Goal: Transaction & Acquisition: Obtain resource

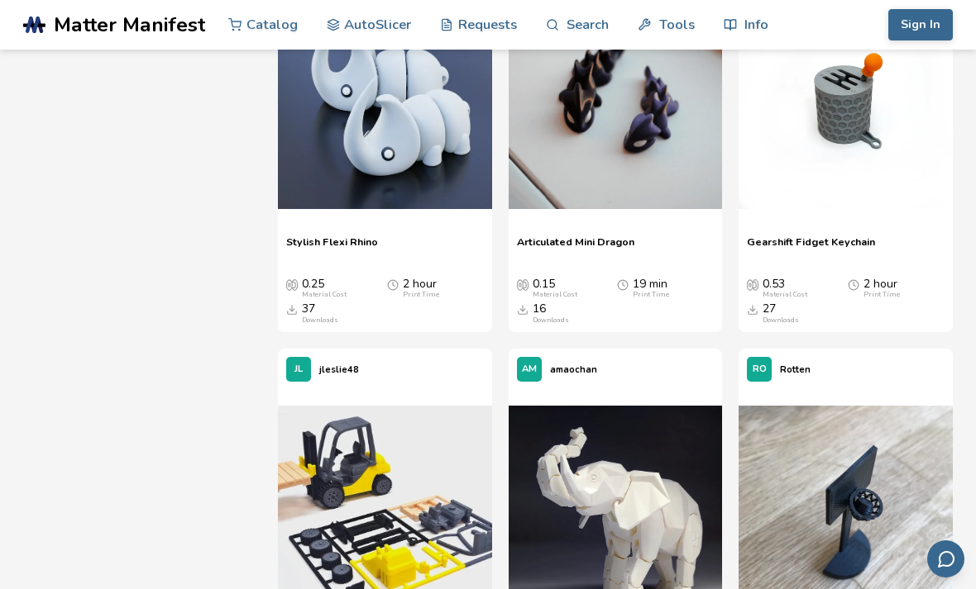
click at [877, 213] on div at bounding box center [845, 103] width 214 height 248
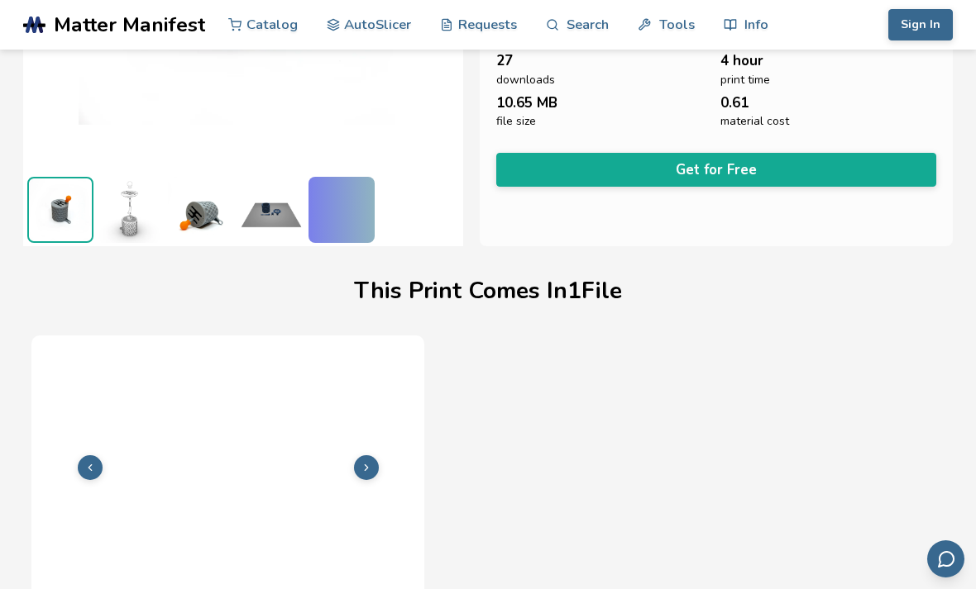
scroll to position [332, 0]
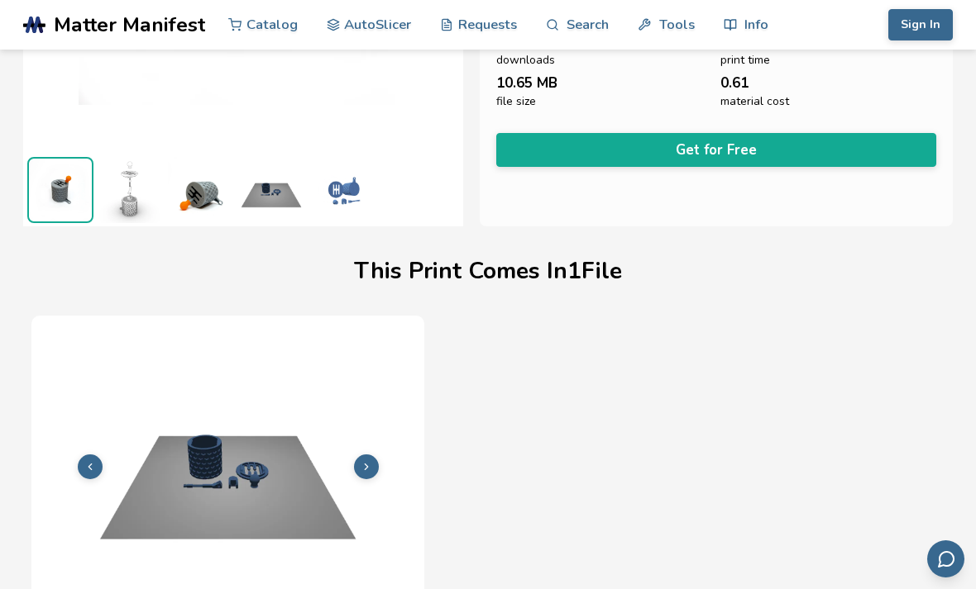
click at [336, 223] on img at bounding box center [341, 190] width 66 height 66
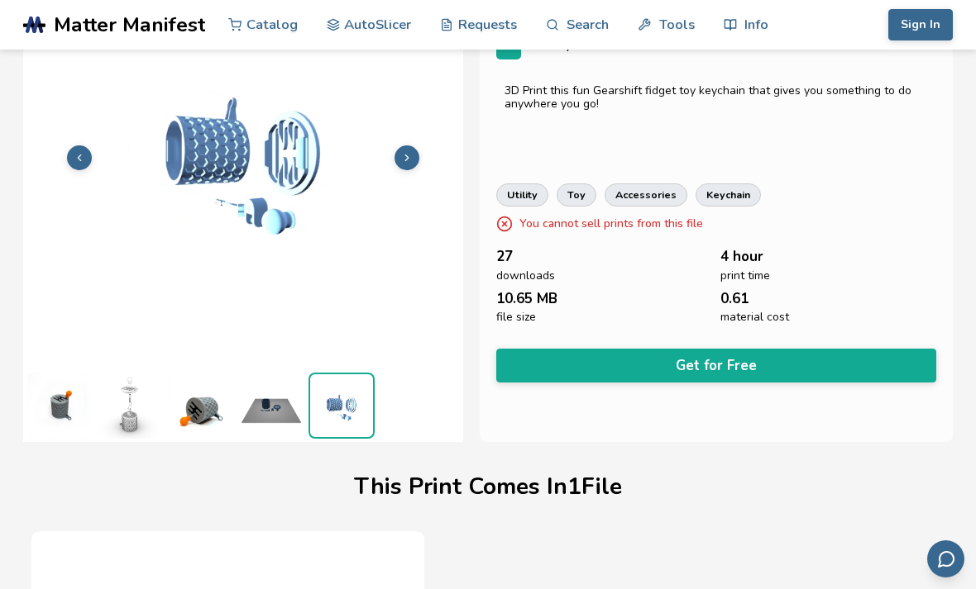
scroll to position [113, 0]
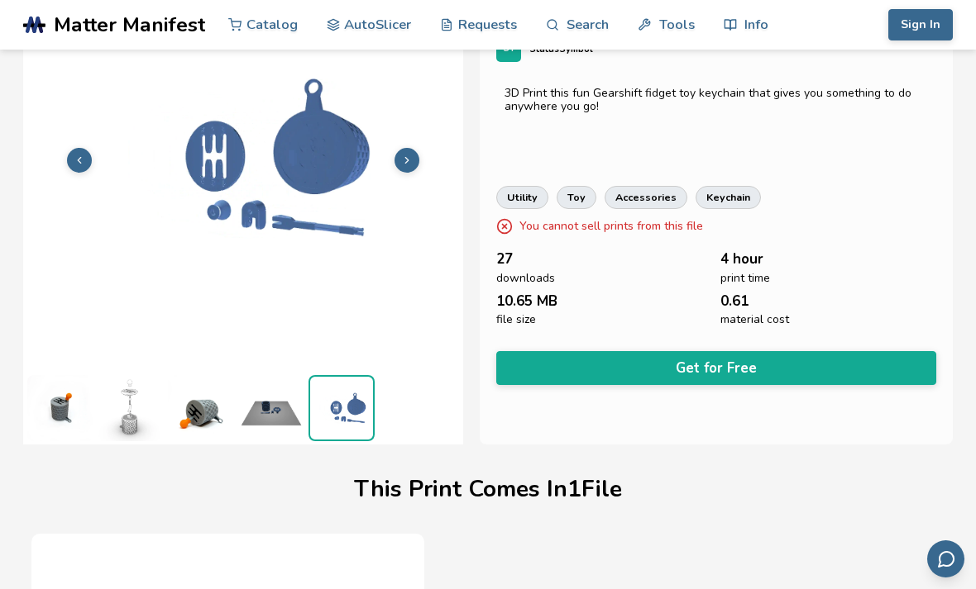
click at [265, 398] on img at bounding box center [271, 408] width 66 height 66
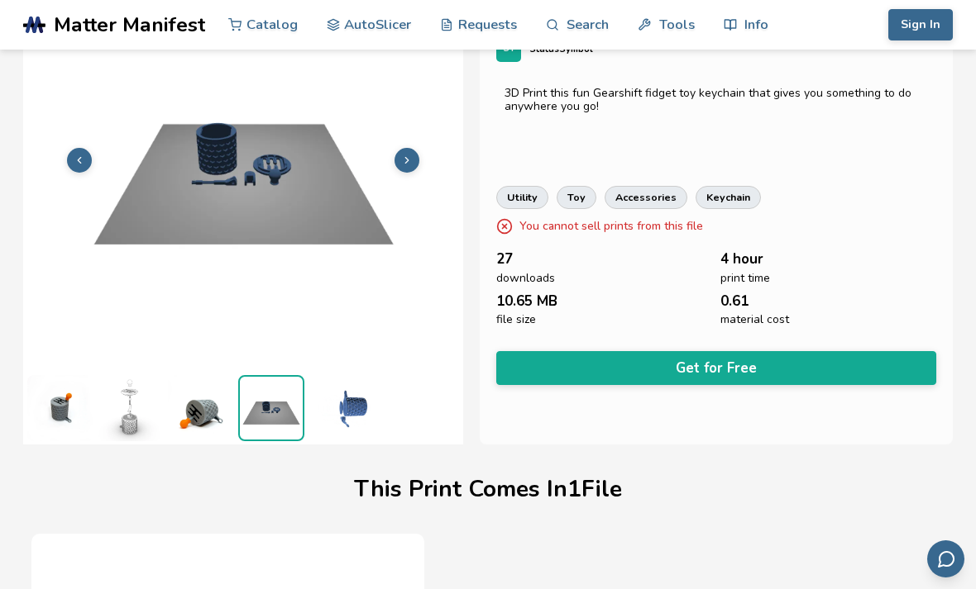
click at [232, 422] on img at bounding box center [201, 408] width 66 height 66
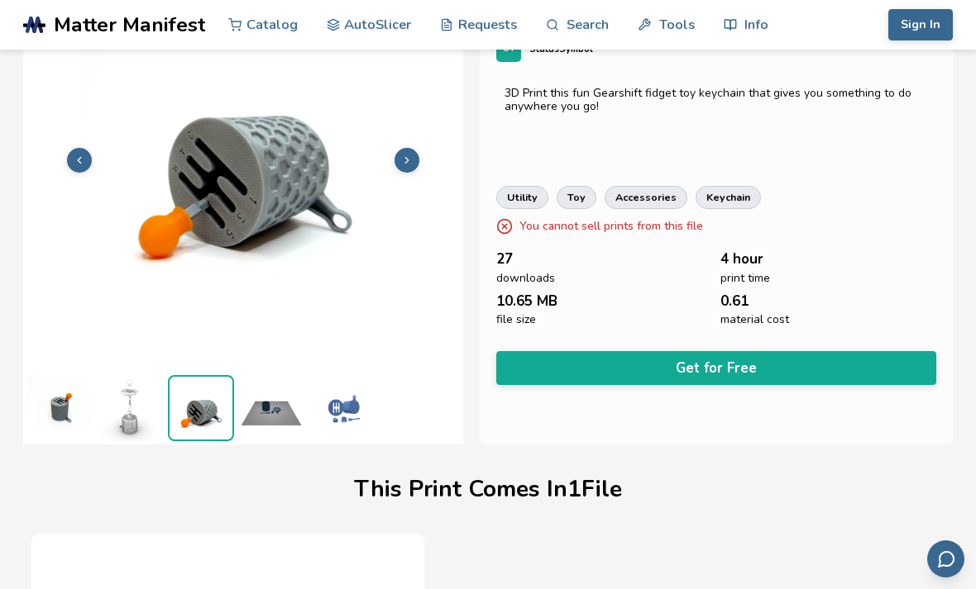
click at [255, 426] on img at bounding box center [271, 408] width 66 height 66
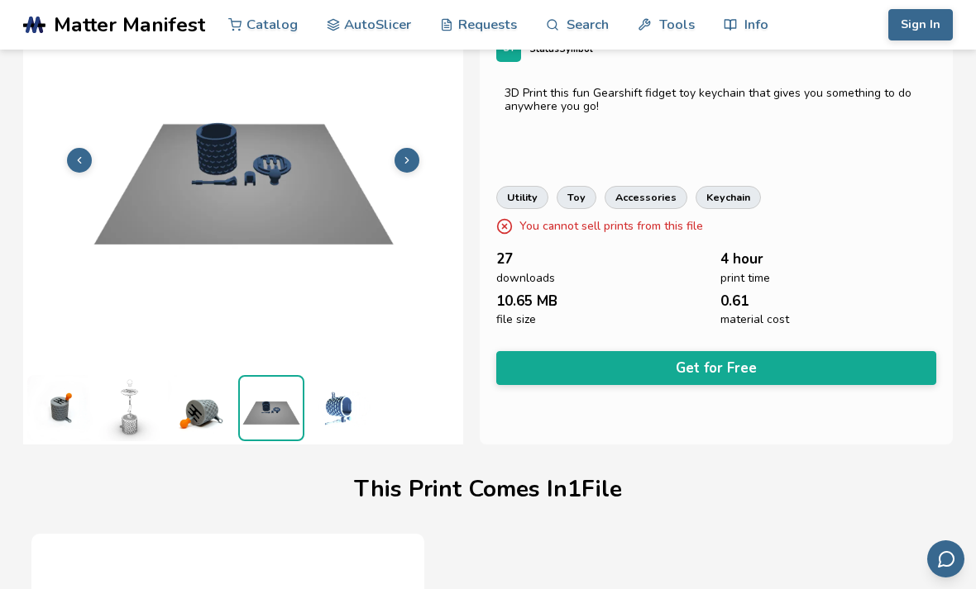
click at [212, 420] on img at bounding box center [201, 408] width 66 height 66
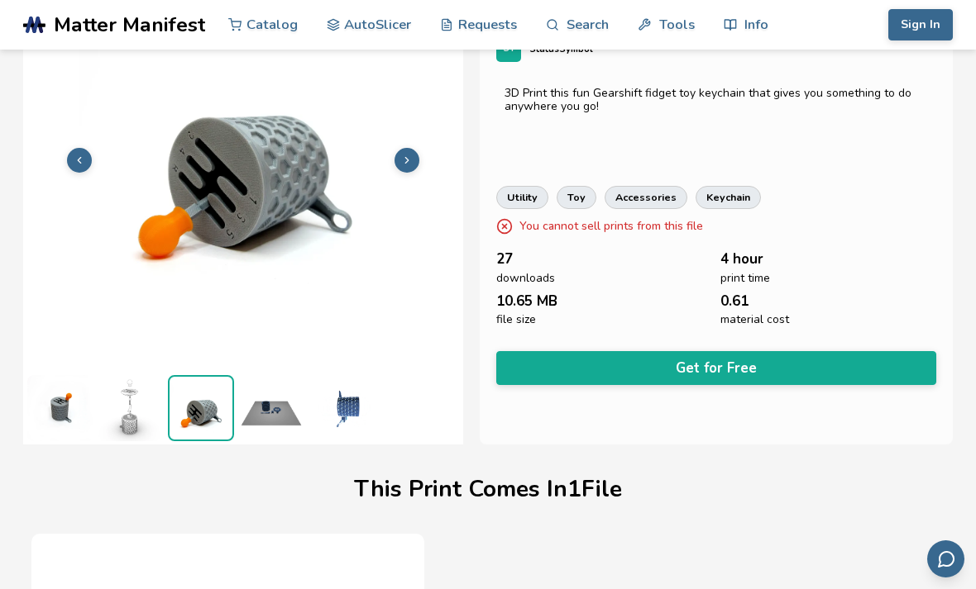
click at [367, 430] on img at bounding box center [341, 408] width 66 height 66
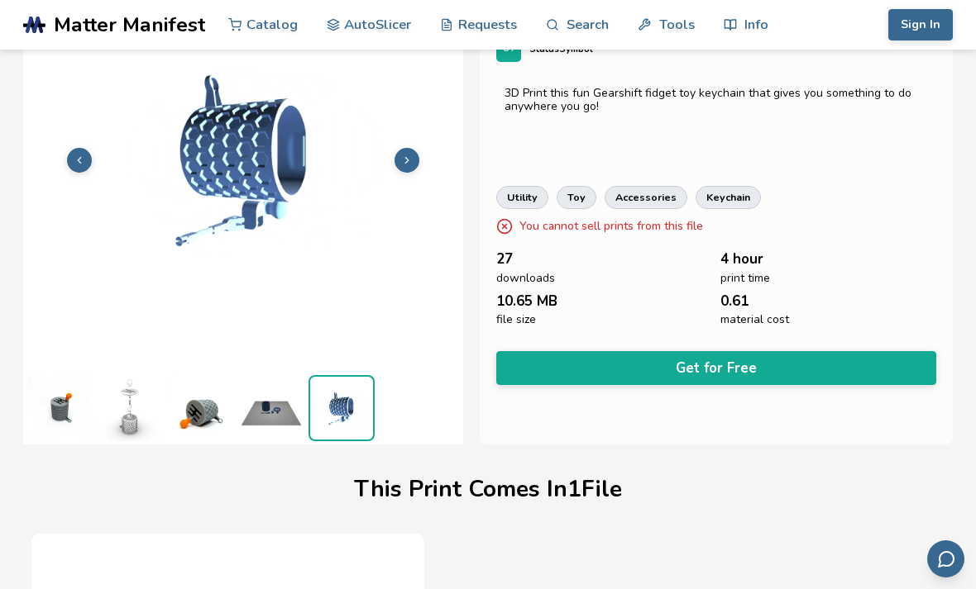
click at [361, 414] on img at bounding box center [341, 408] width 63 height 63
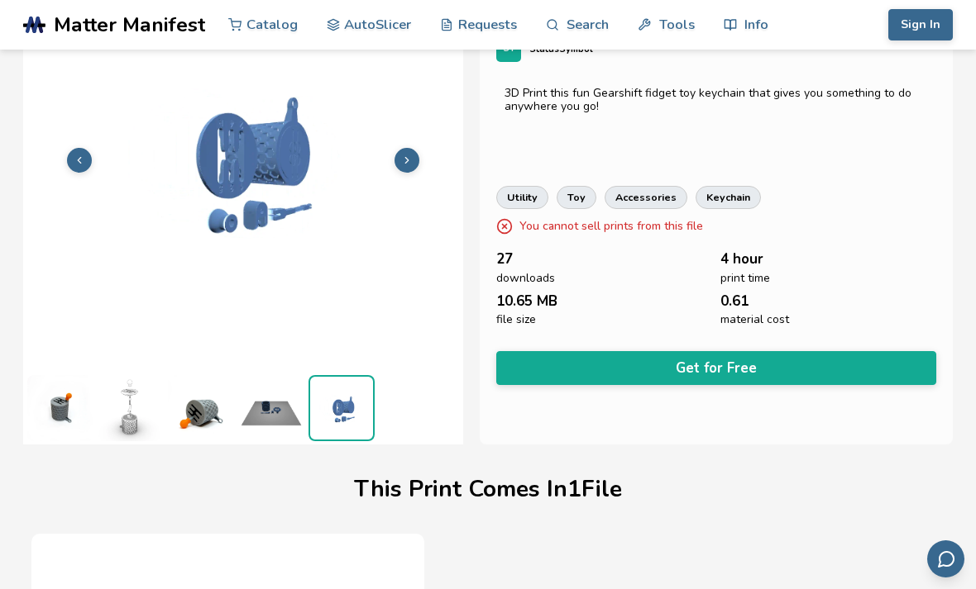
click at [232, 411] on img at bounding box center [201, 408] width 66 height 66
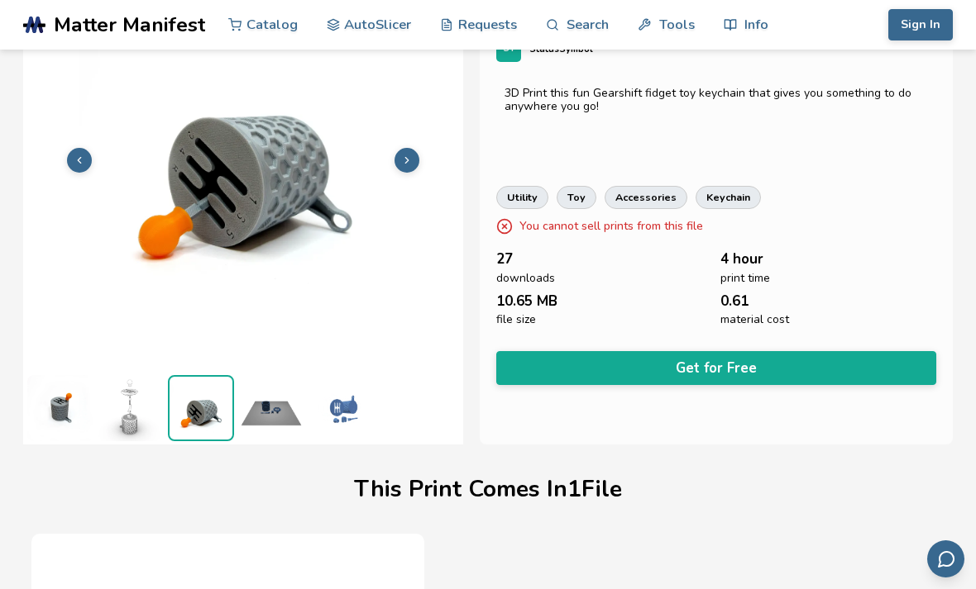
click at [279, 440] on img at bounding box center [271, 408] width 66 height 66
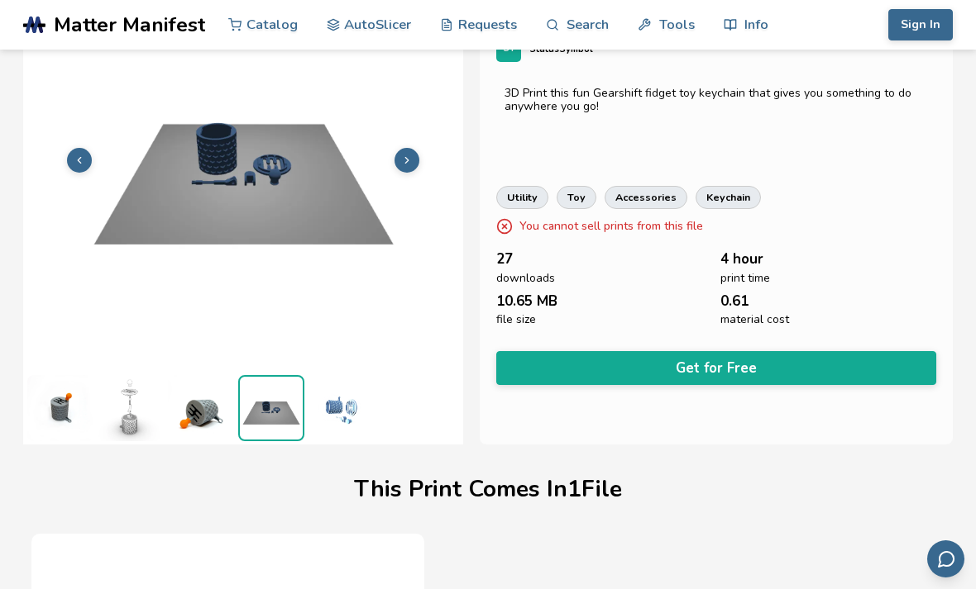
click at [160, 424] on img at bounding box center [131, 408] width 66 height 66
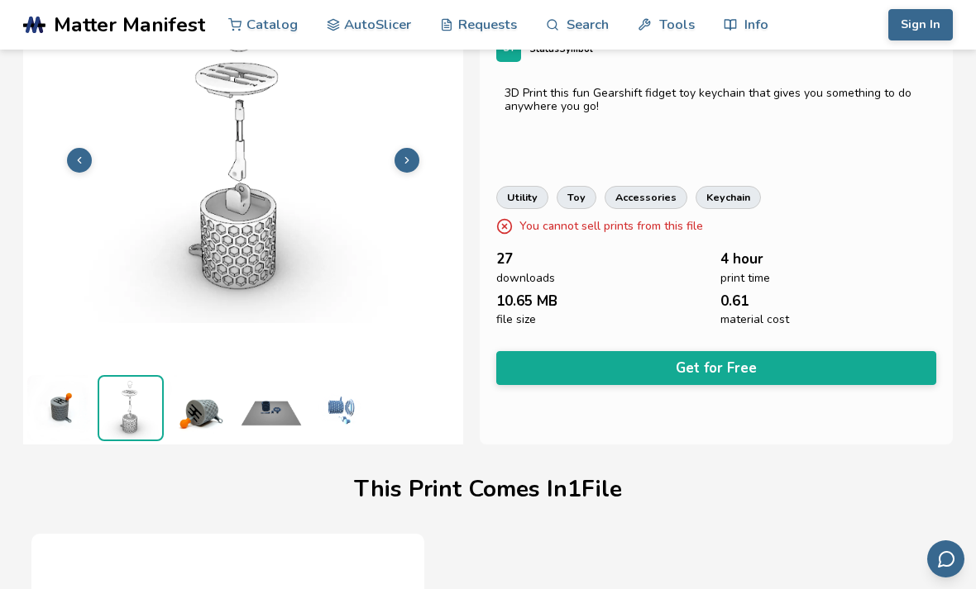
click at [83, 413] on img at bounding box center [60, 408] width 66 height 66
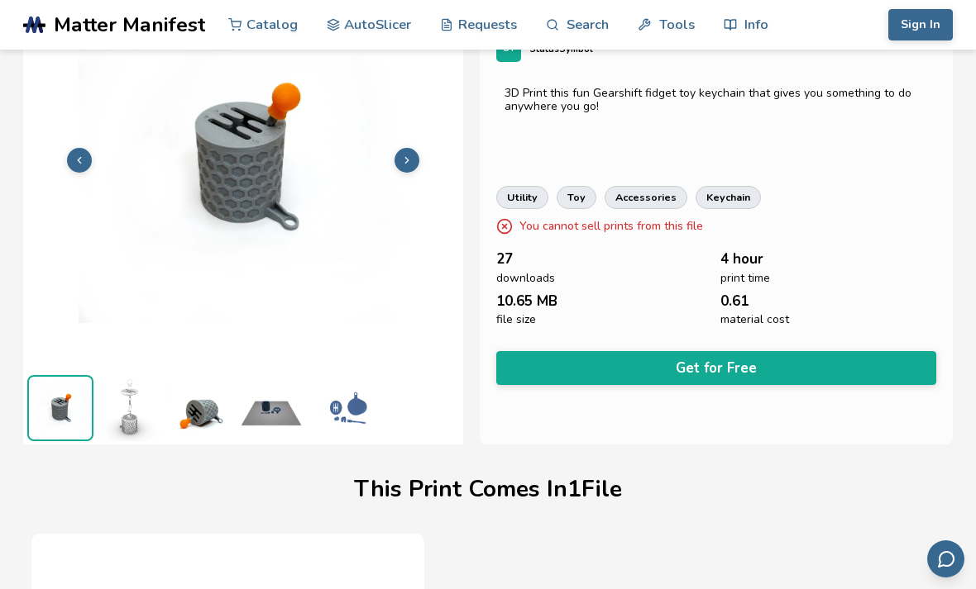
click at [79, 440] on img at bounding box center [60, 408] width 63 height 63
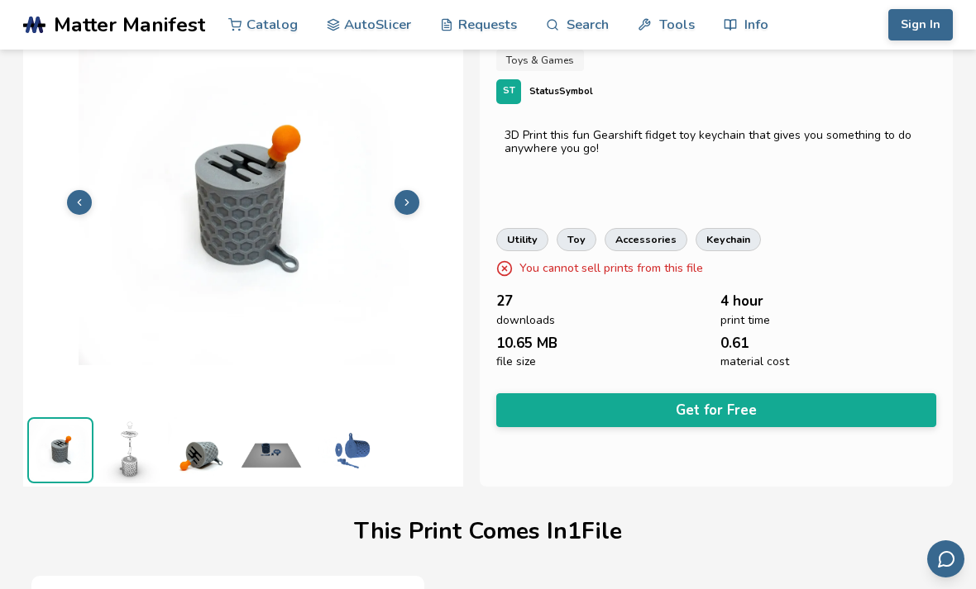
scroll to position [0, 0]
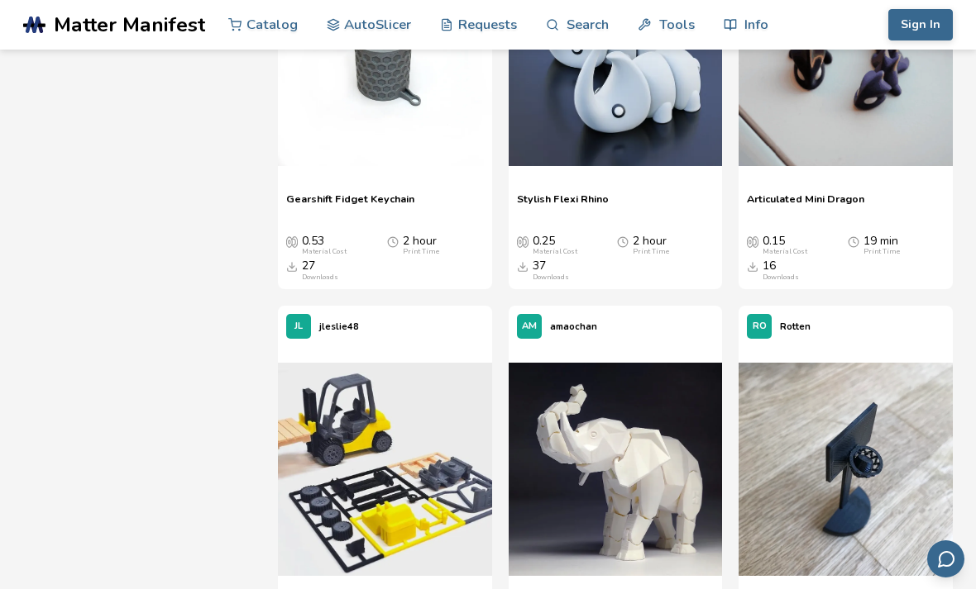
scroll to position [4075, 0]
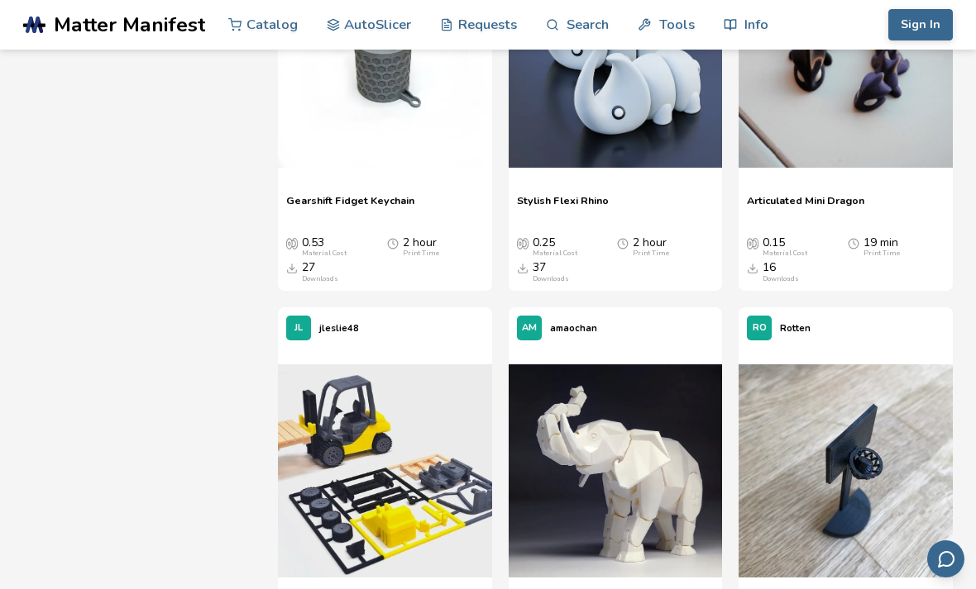
click at [420, 224] on div "0.53 Material Cost 2 hour Print Time 27 Downloads" at bounding box center [385, 254] width 198 height 60
click at [463, 173] on div at bounding box center [385, 62] width 214 height 248
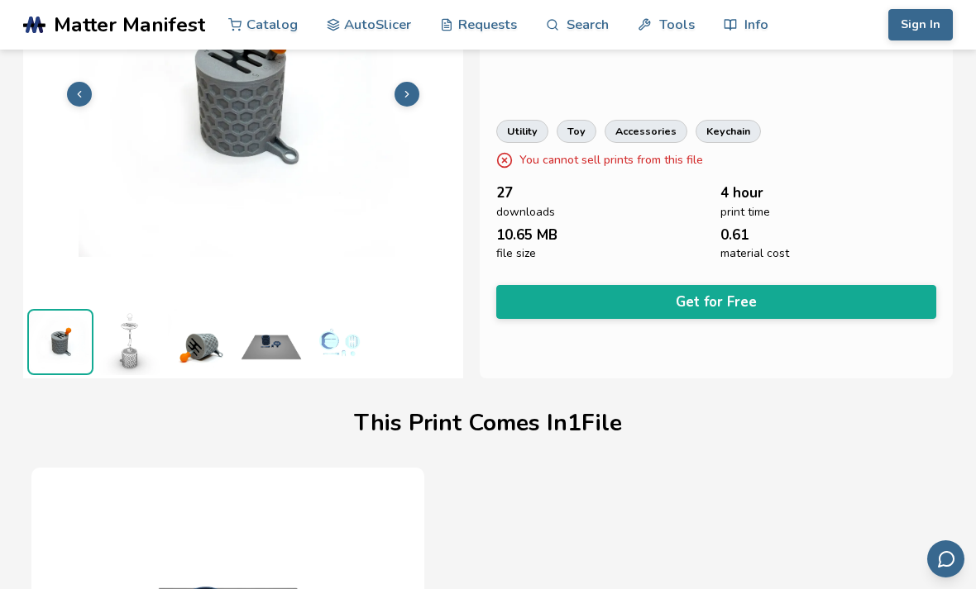
scroll to position [178, 0]
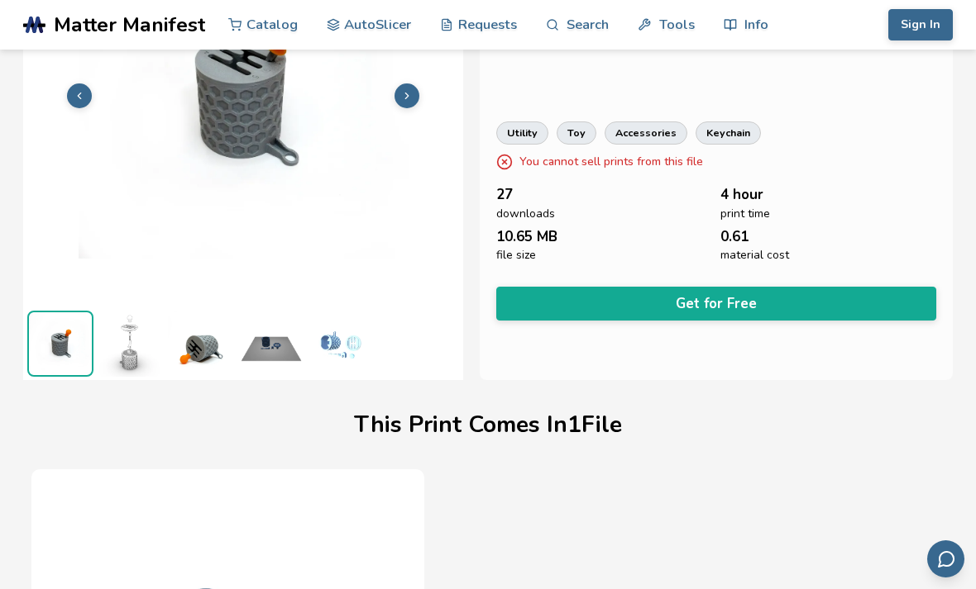
click at [850, 304] on button "Get for Free" at bounding box center [716, 304] width 440 height 34
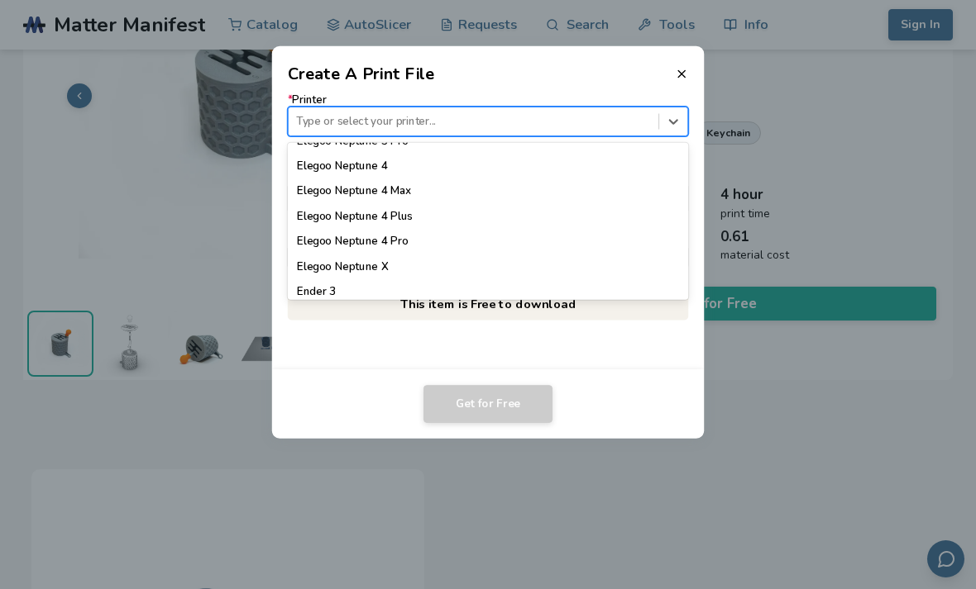
scroll to position [792, 0]
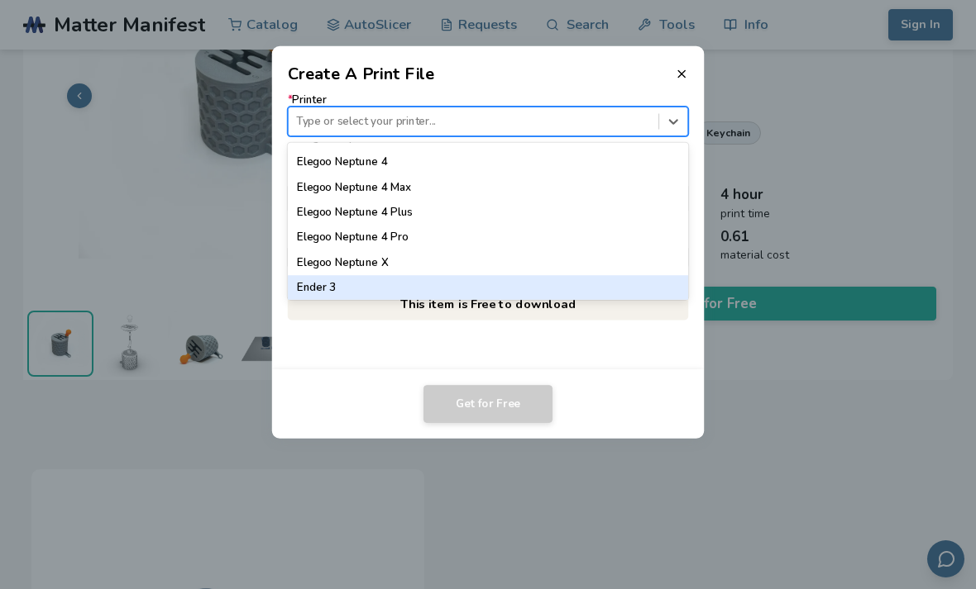
click at [329, 285] on div "Ender 3" at bounding box center [488, 287] width 401 height 25
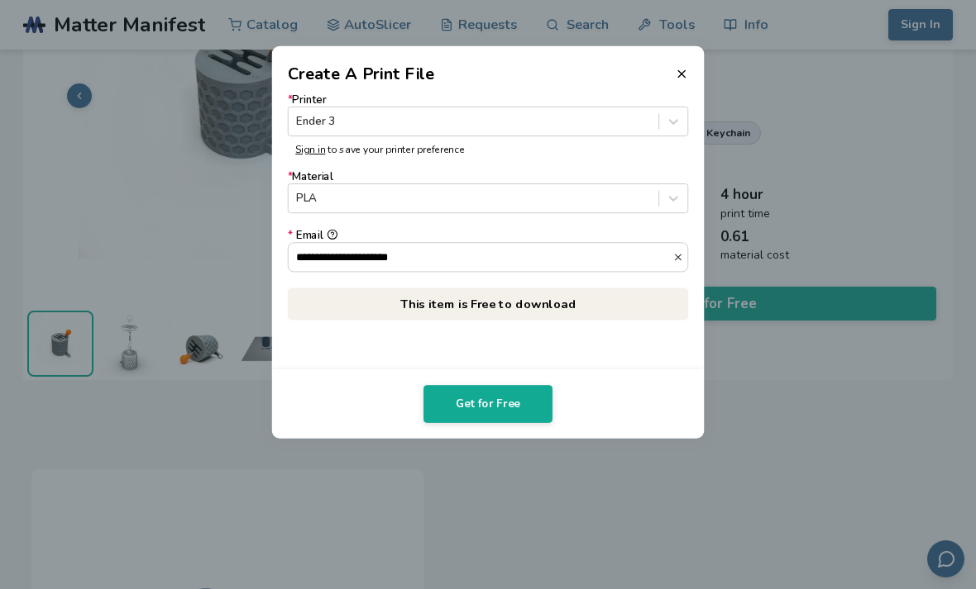
click at [676, 75] on icon at bounding box center [681, 73] width 13 height 13
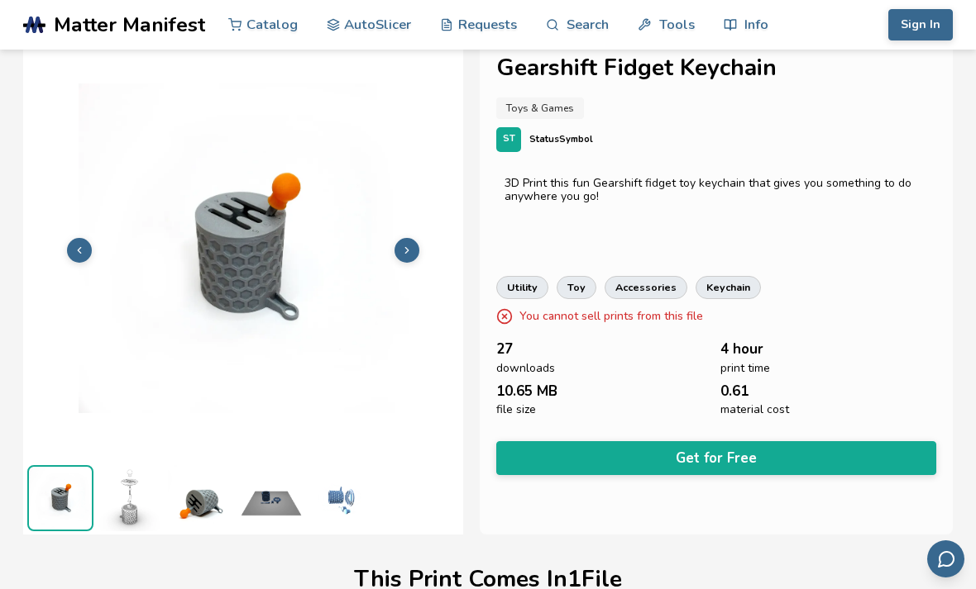
scroll to position [0, 0]
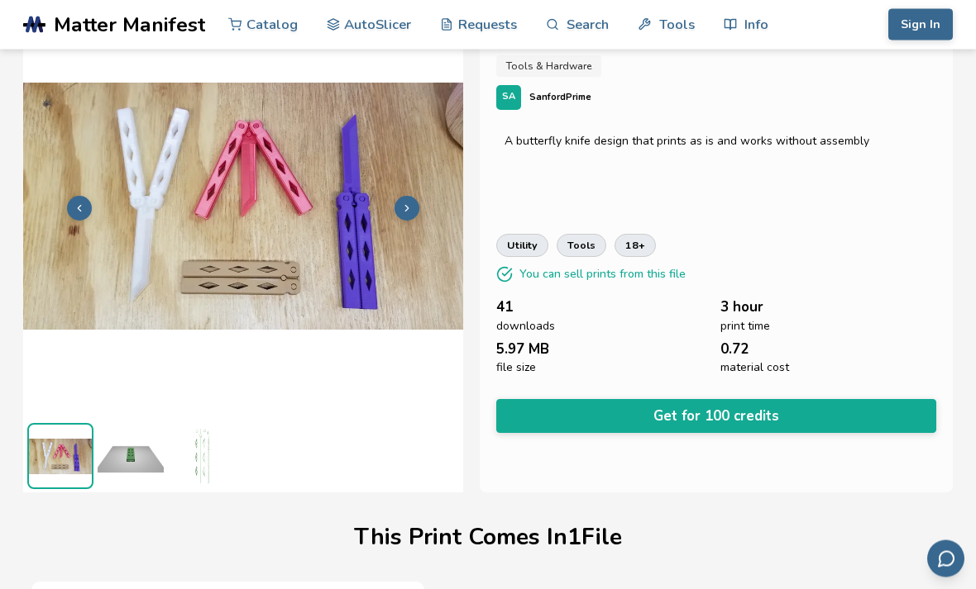
scroll to position [70, 0]
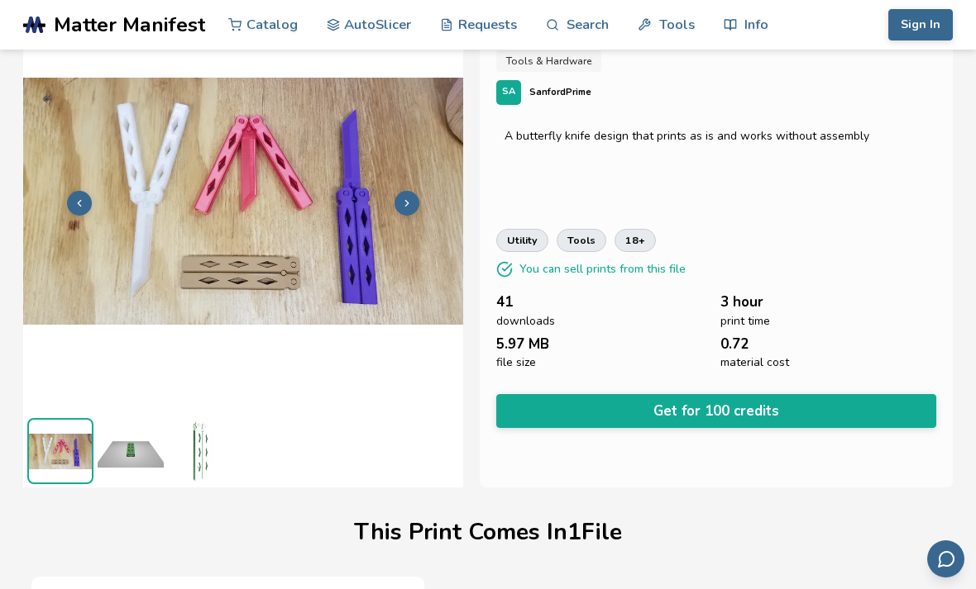
click at [127, 478] on img at bounding box center [131, 451] width 66 height 66
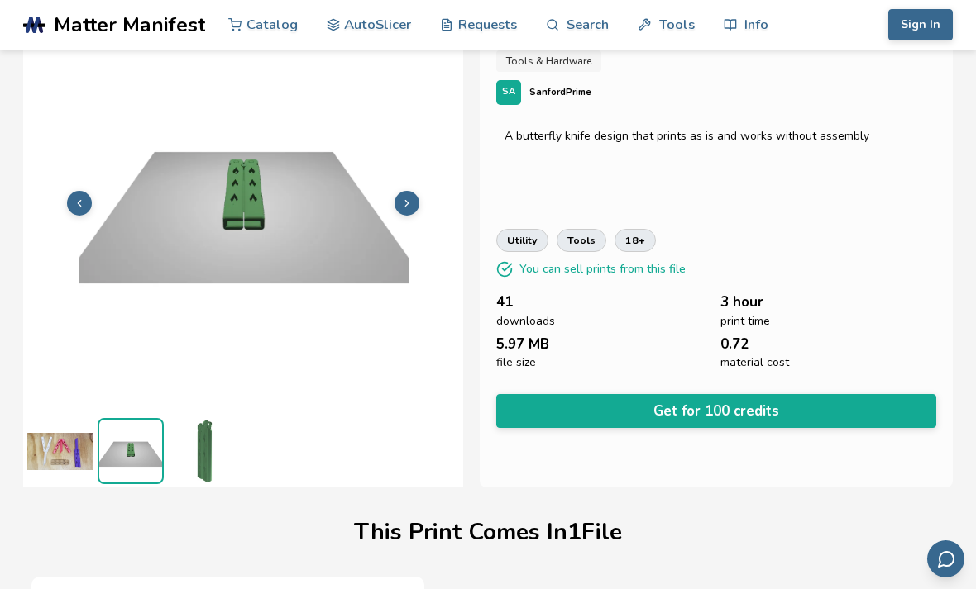
click at [191, 456] on img at bounding box center [201, 451] width 66 height 66
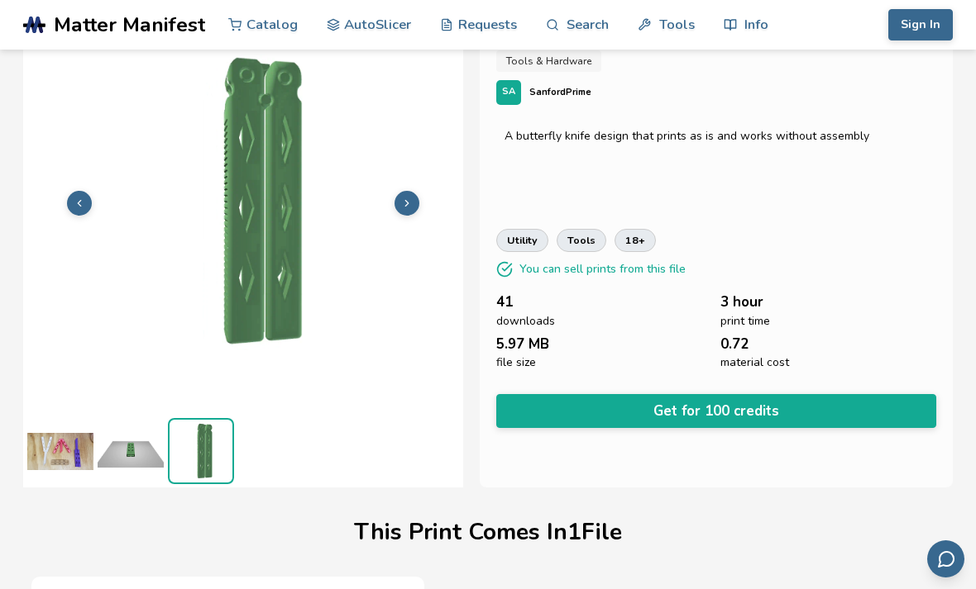
click at [92, 478] on img at bounding box center [60, 451] width 66 height 66
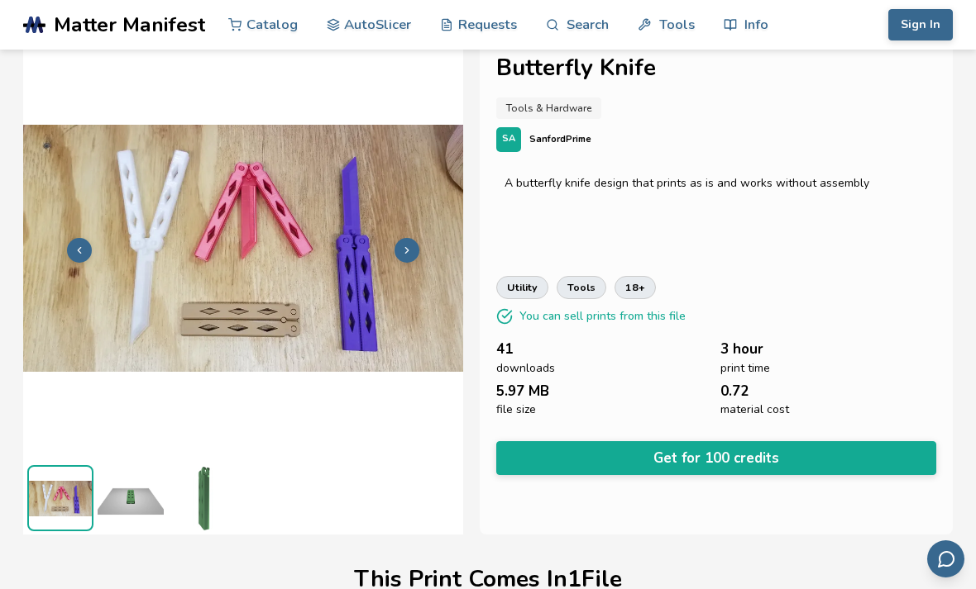
scroll to position [0, 0]
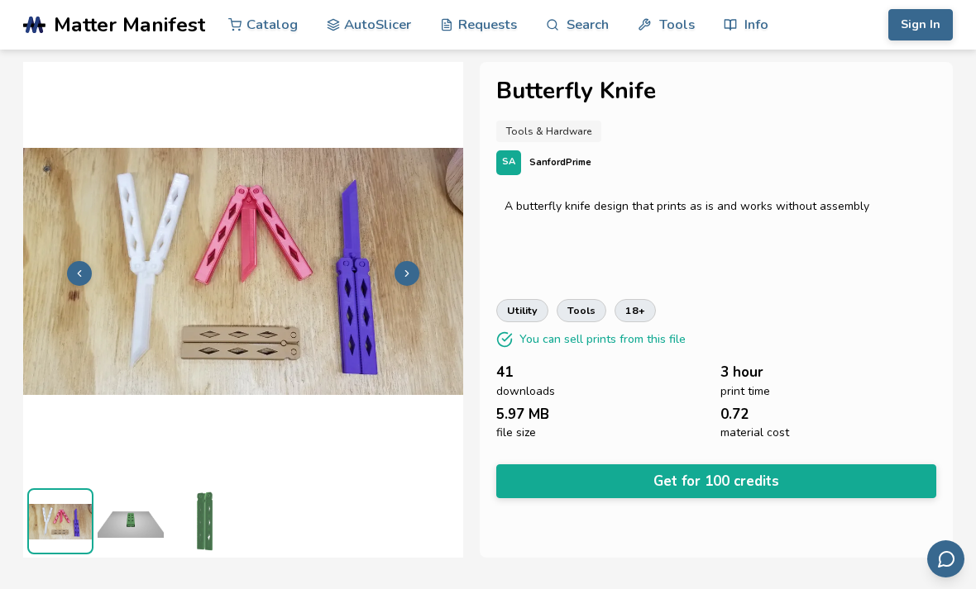
click at [584, 25] on link "Search" at bounding box center [577, 25] width 63 height 50
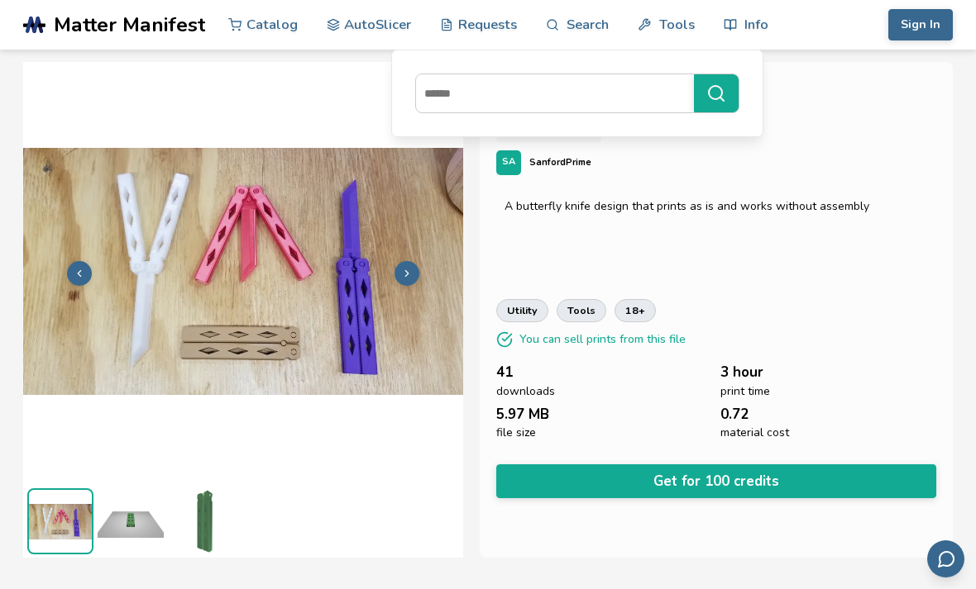
click at [535, 94] on input at bounding box center [551, 94] width 270 height 30
